Goal: Task Accomplishment & Management: Manage account settings

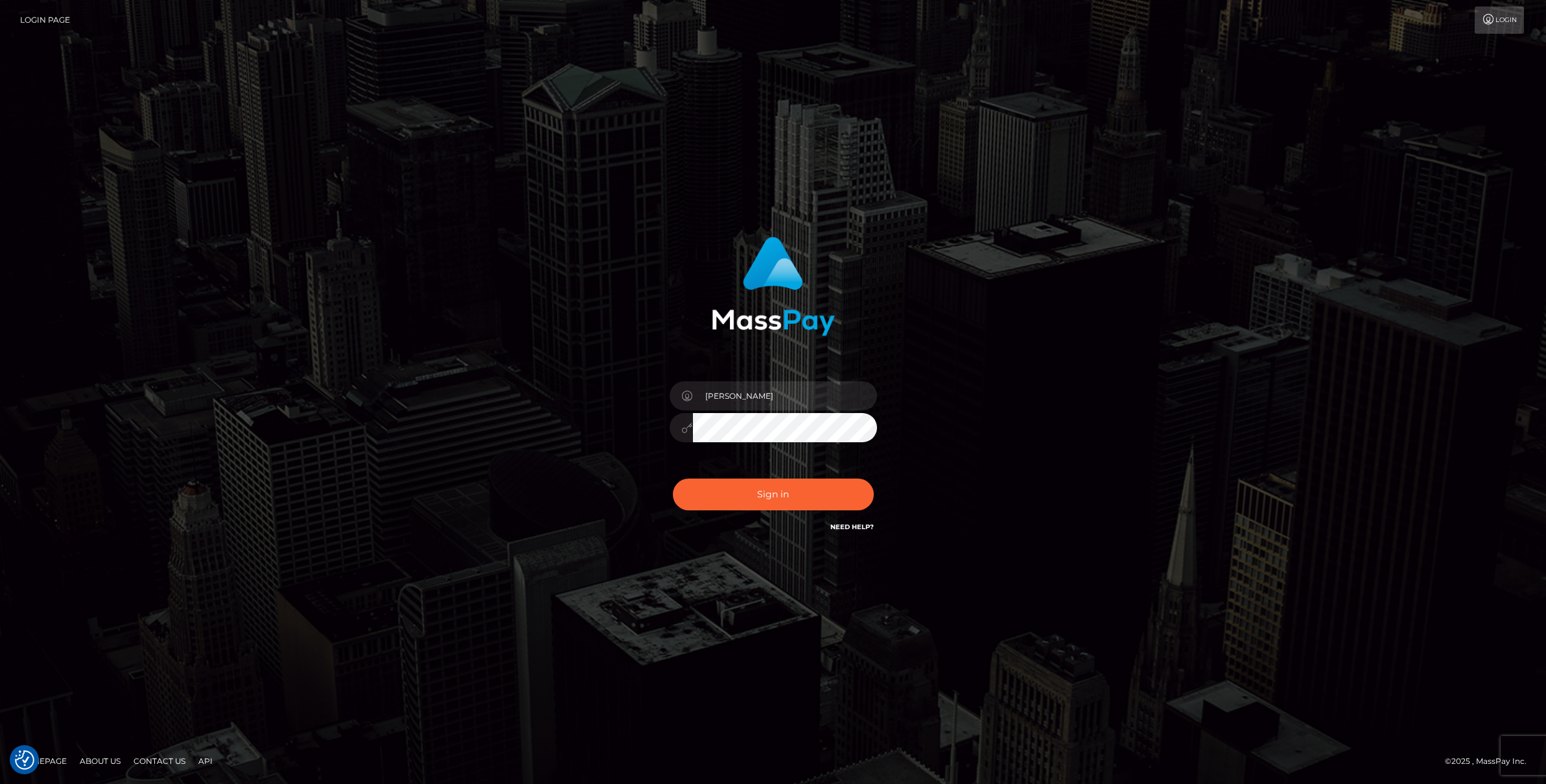
click at [795, 500] on button "Sign in" at bounding box center [773, 495] width 201 height 32
type input "Josue perales"
click at [783, 501] on button "Sign in" at bounding box center [773, 495] width 201 height 32
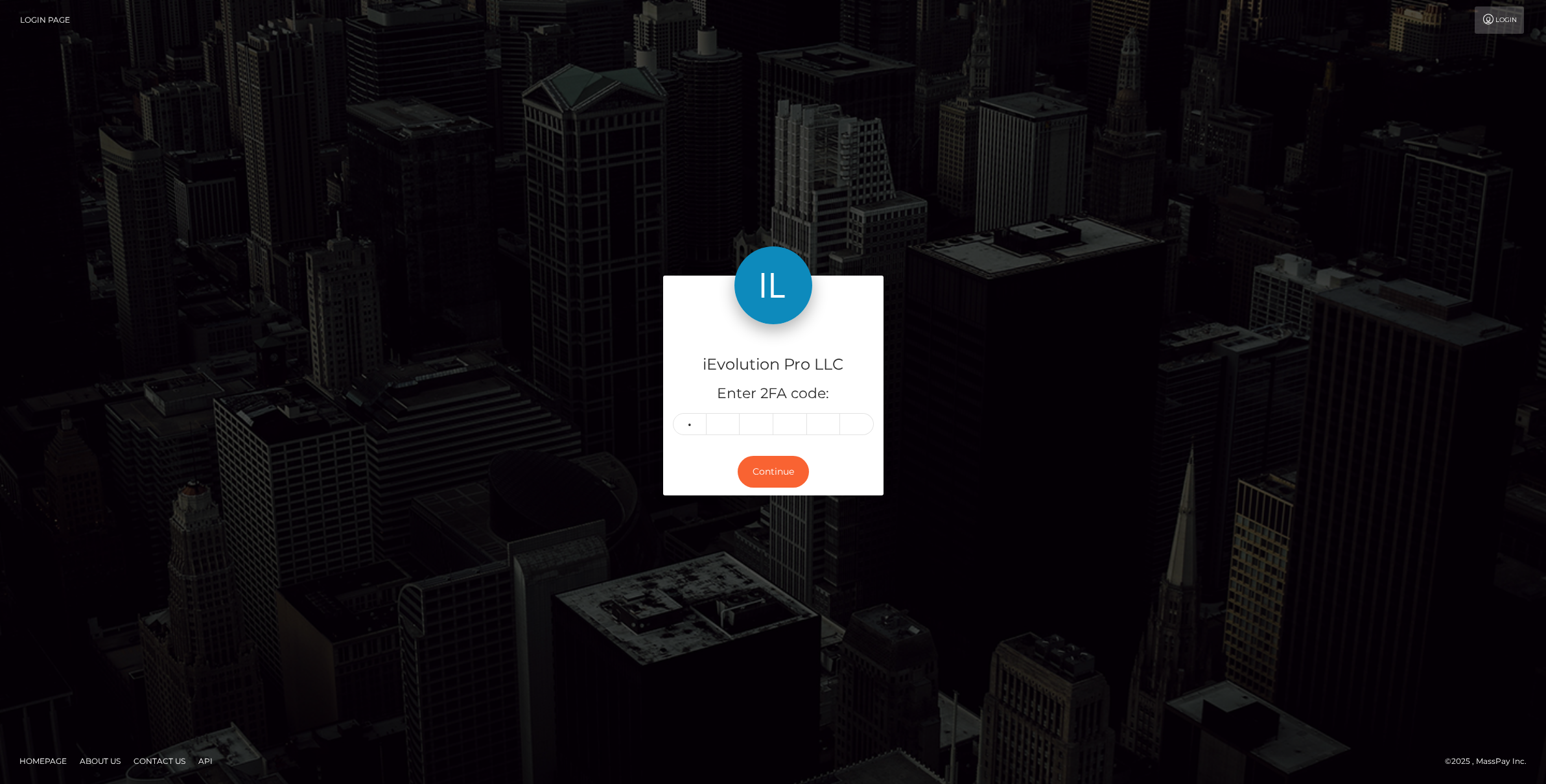
type input "9"
type input "8"
type input "1"
type input "8"
type input "7"
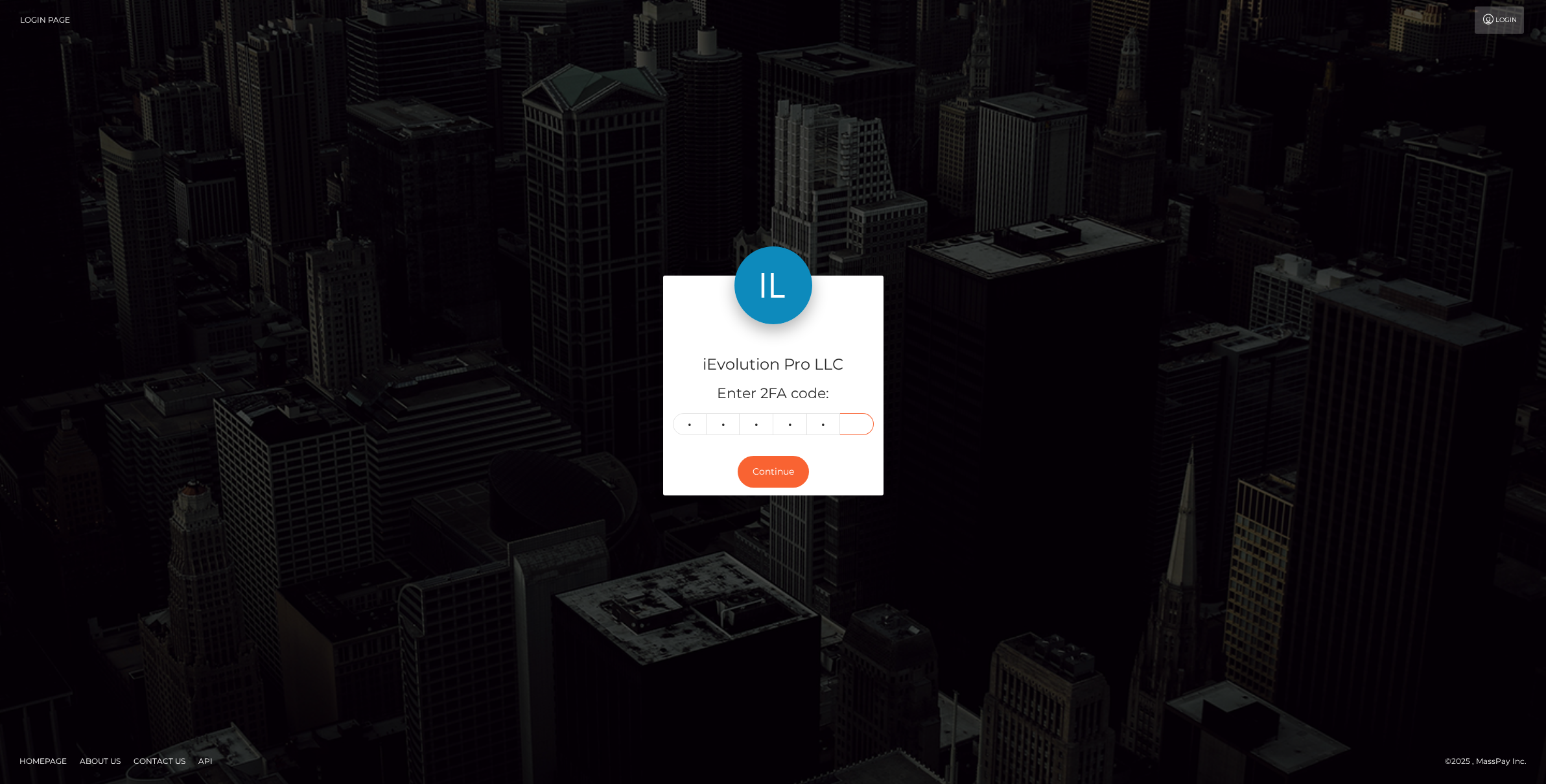
type input "1"
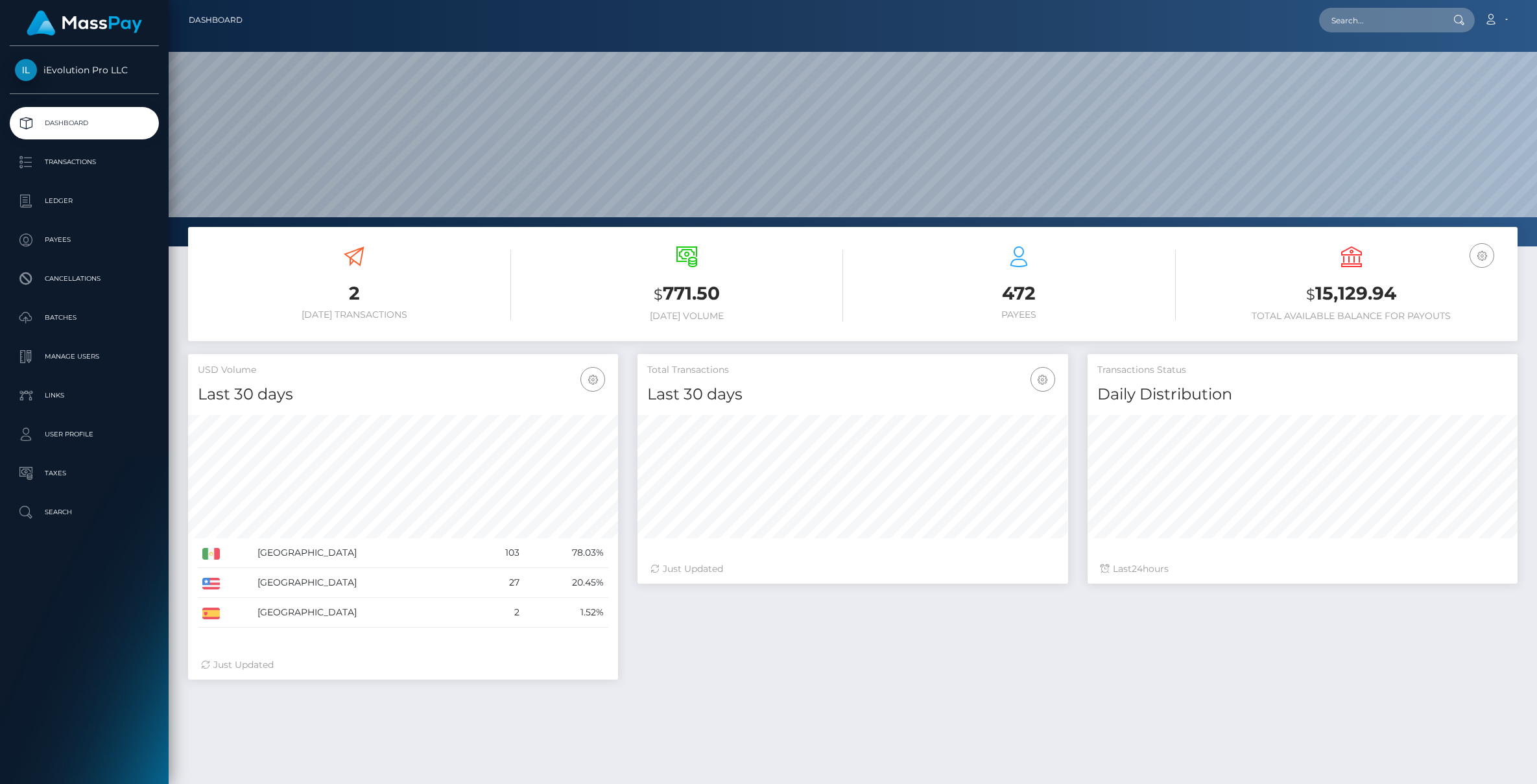
scroll to position [230, 431]
click at [74, 166] on p "Transactions" at bounding box center [85, 162] width 139 height 20
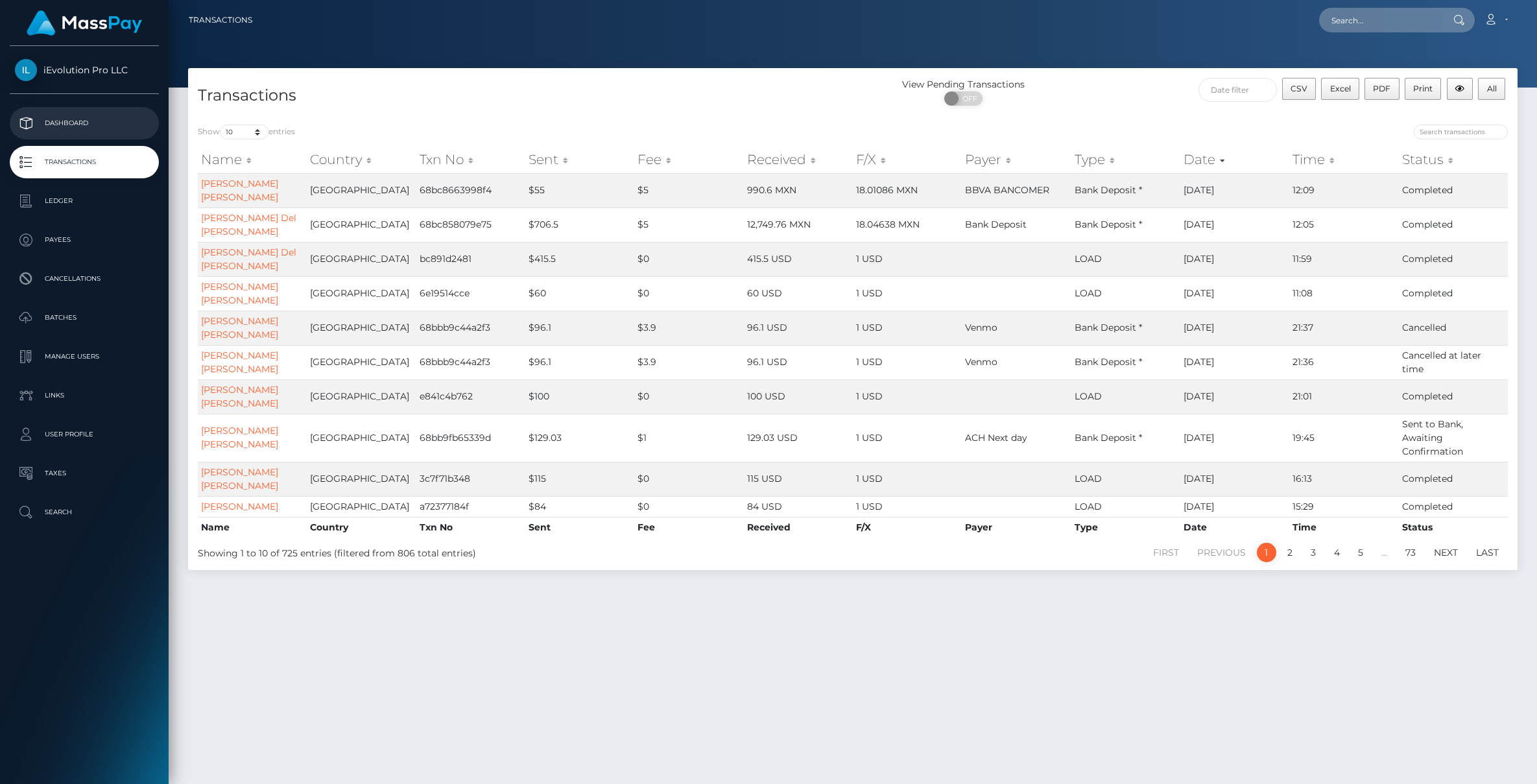
click at [63, 125] on p "Dashboard" at bounding box center [85, 123] width 139 height 20
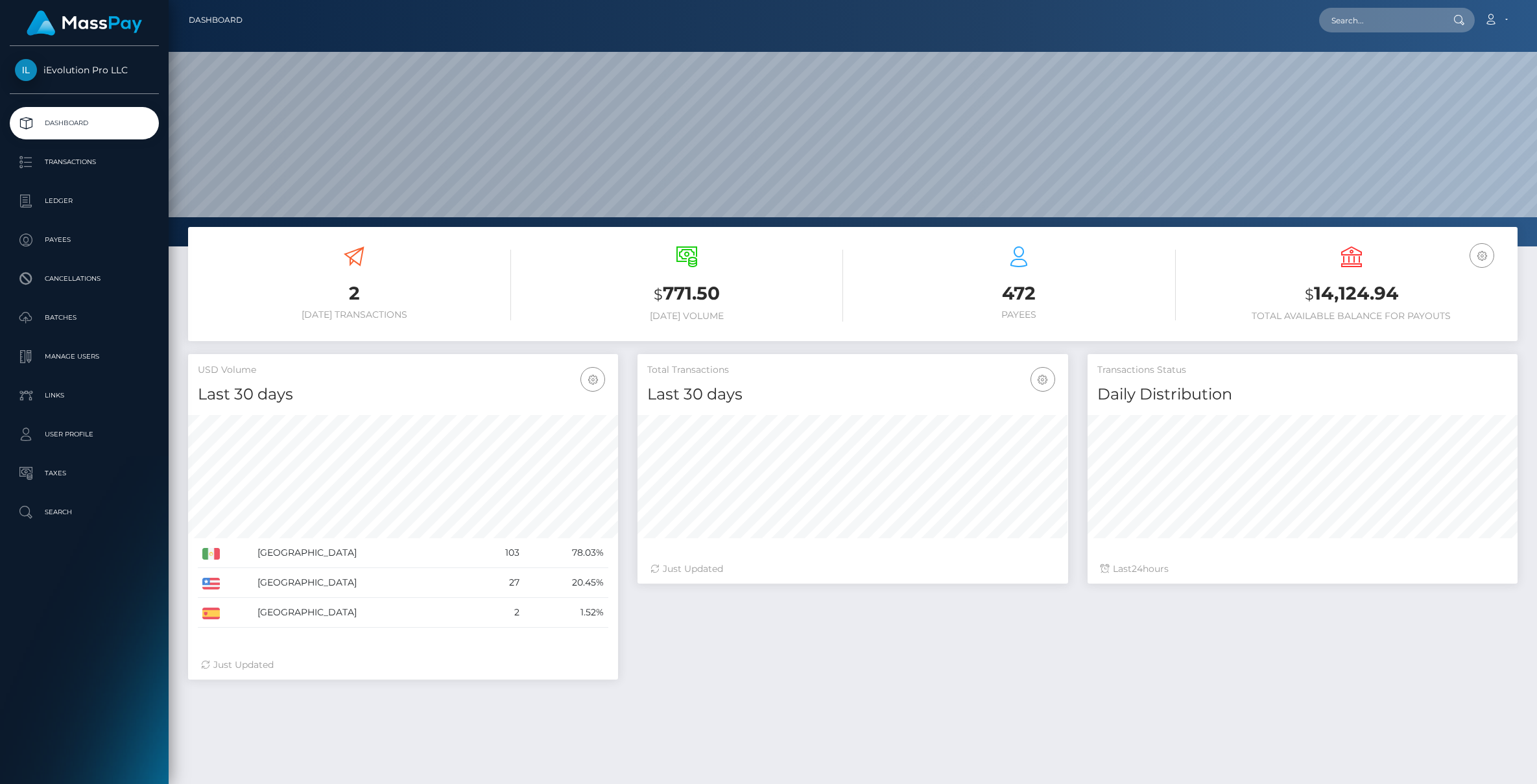
scroll to position [230, 431]
click at [63, 156] on p "Transactions" at bounding box center [85, 162] width 139 height 20
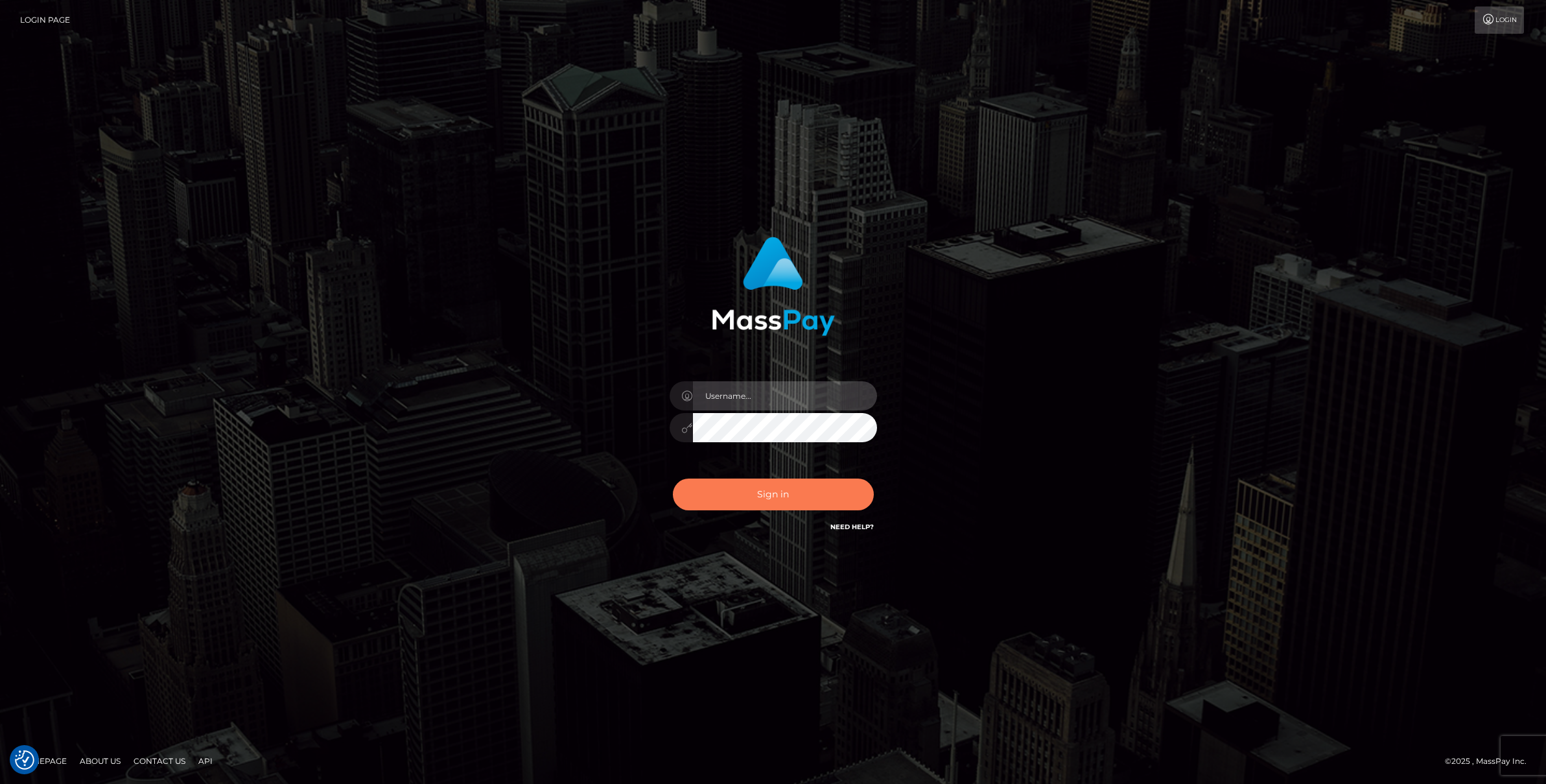
type input "Josue perales"
click at [746, 502] on button "Sign in" at bounding box center [773, 495] width 201 height 32
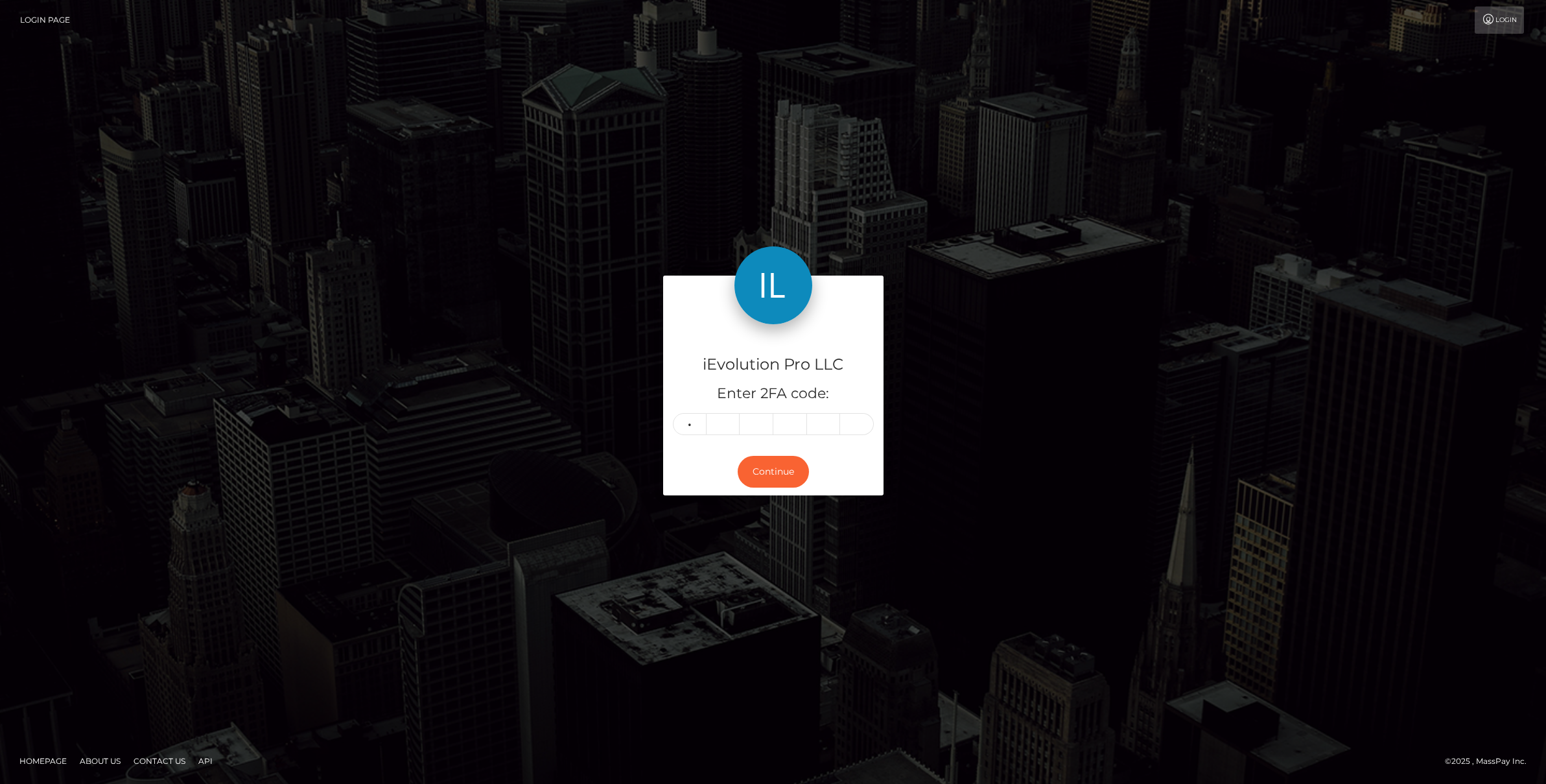
type input "0"
type input "1"
type input "6"
type input "0"
type input "4"
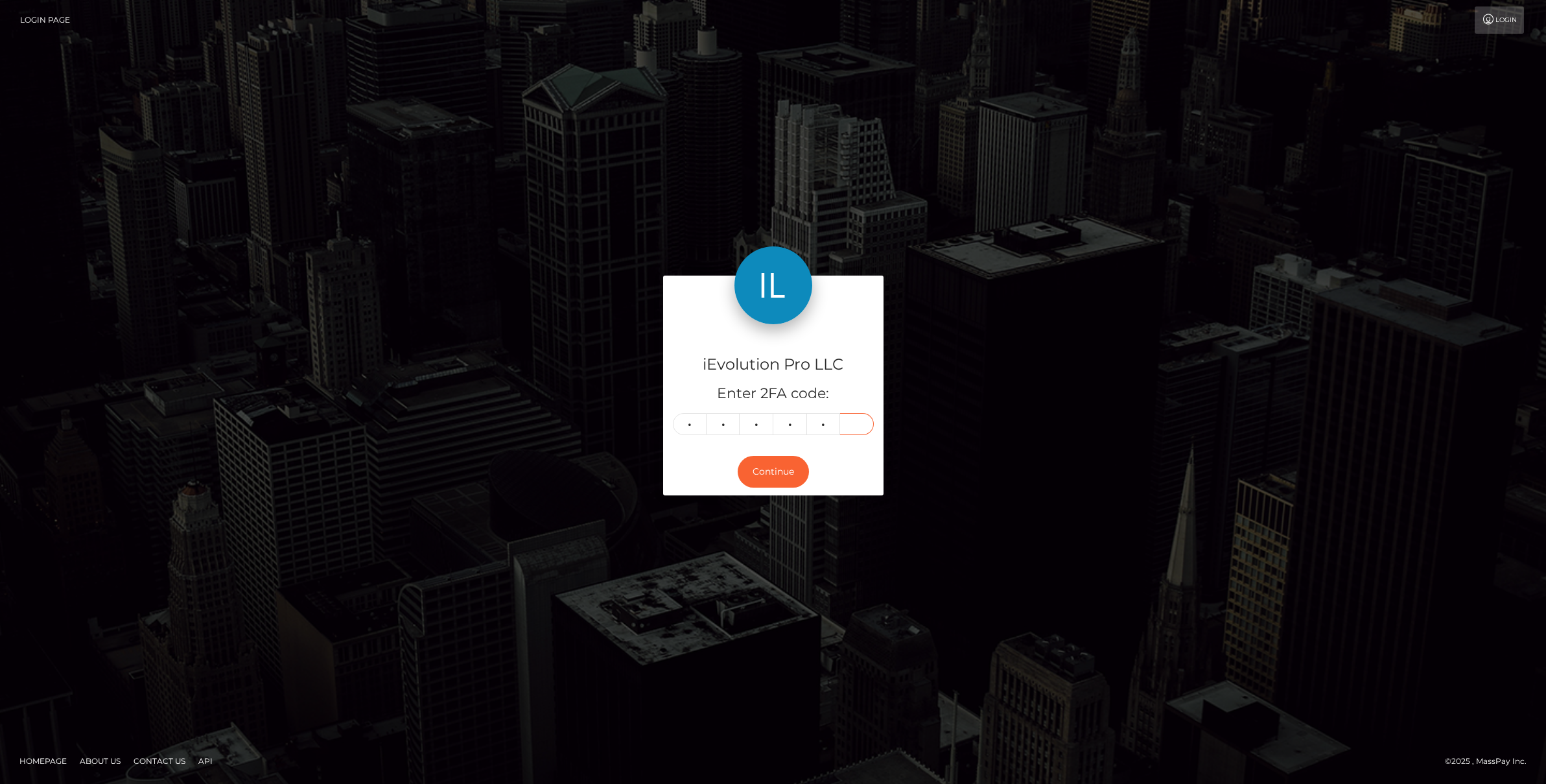
type input "7"
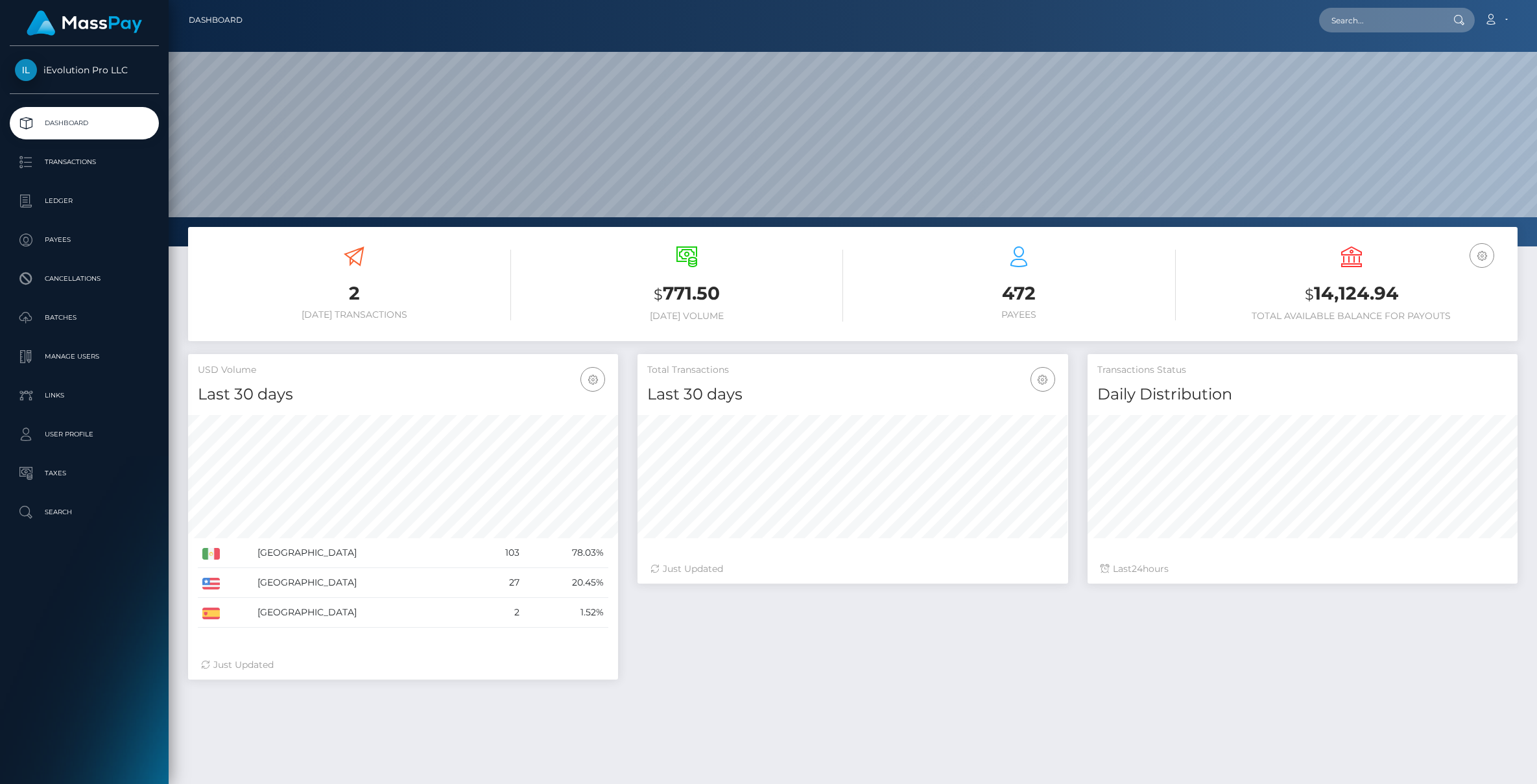
scroll to position [230, 431]
click at [82, 157] on p "Transactions" at bounding box center [85, 162] width 139 height 20
